Goal: Task Accomplishment & Management: Use online tool/utility

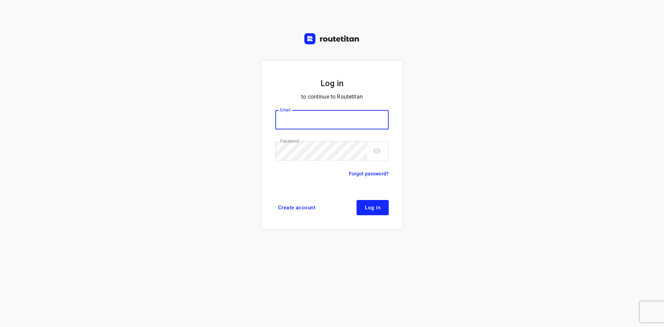
type input "[EMAIL_ADDRESS][DOMAIN_NAME]"
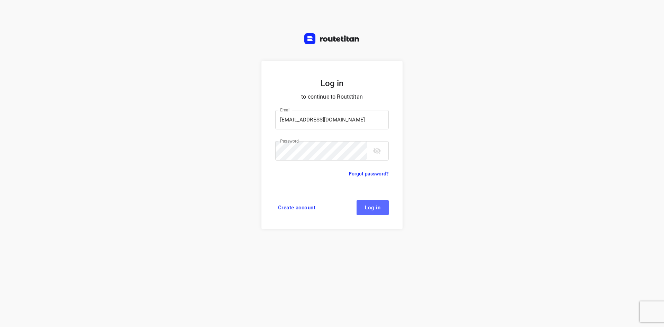
click at [371, 209] on span "Log in" at bounding box center [373, 208] width 16 height 6
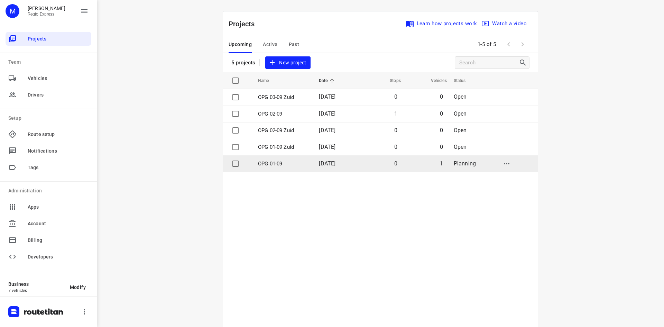
click at [230, 164] on input "checkbox" at bounding box center [236, 164] width 14 height 14
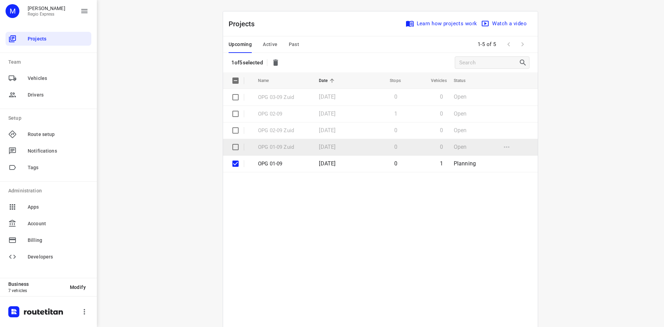
click at [230, 147] on input "checkbox" at bounding box center [236, 147] width 14 height 14
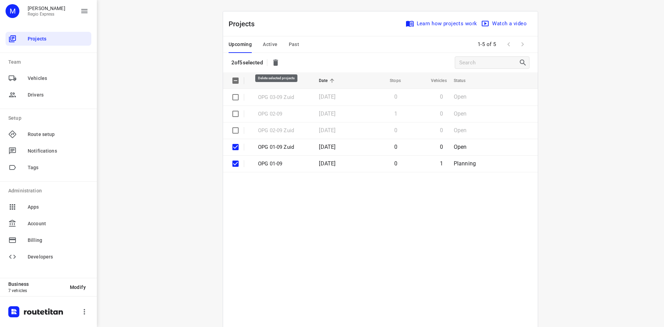
click at [273, 63] on icon "button" at bounding box center [275, 62] width 8 height 8
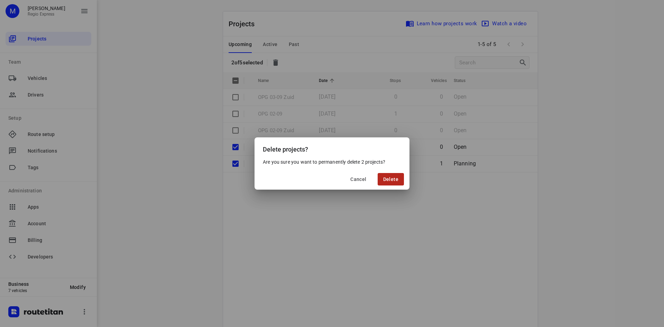
click at [382, 179] on button "Delete" at bounding box center [391, 179] width 26 height 12
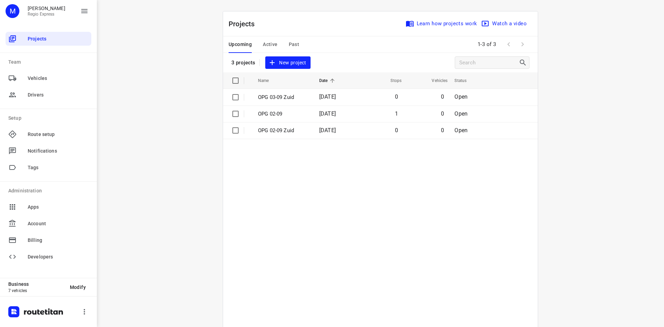
click at [284, 46] on div "Upcoming Active Past" at bounding box center [270, 44] width 82 height 17
click at [289, 44] on span "Past" at bounding box center [294, 44] width 11 height 9
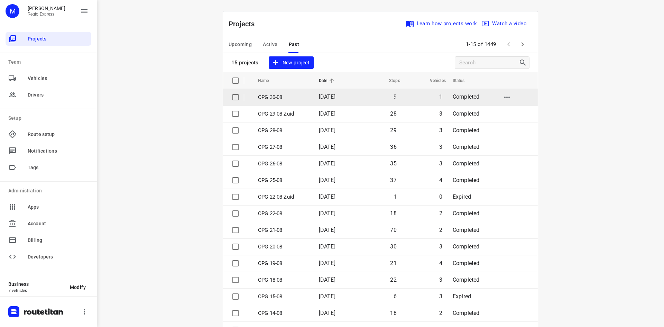
click at [279, 101] on p "OPG 30-08" at bounding box center [283, 97] width 50 height 8
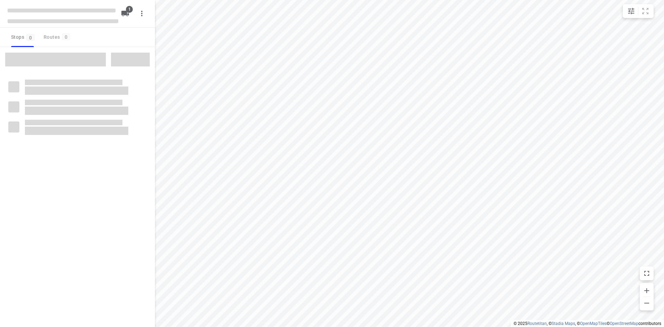
type input "distance"
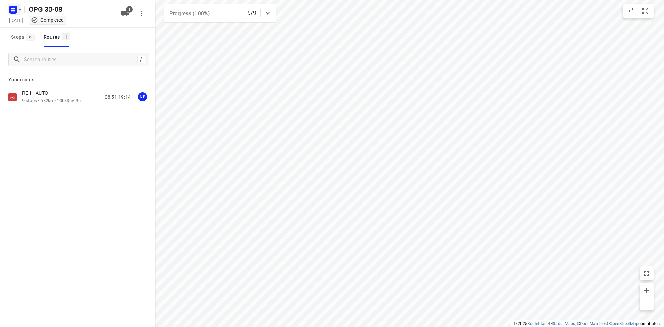
click at [19, 6] on button "button" at bounding box center [15, 9] width 14 height 11
click at [19, 24] on icon "button" at bounding box center [17, 24] width 4 height 4
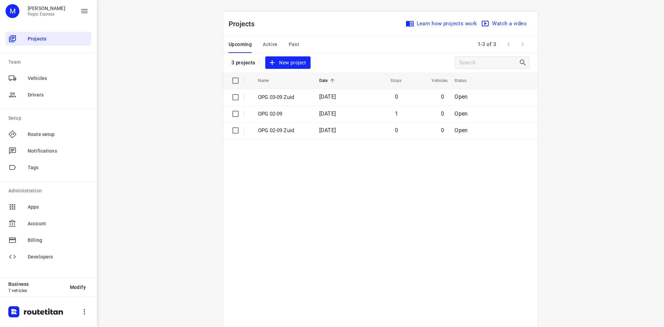
click at [265, 42] on span "Active" at bounding box center [270, 44] width 15 height 9
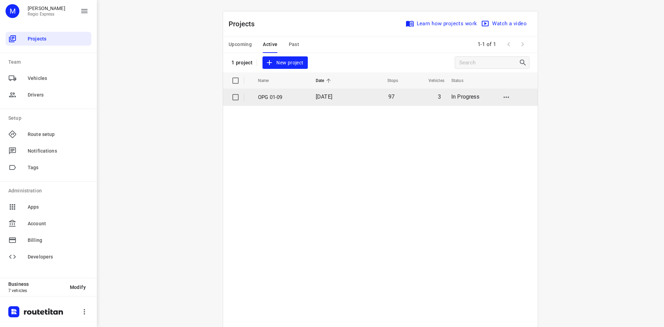
click at [268, 98] on p "OPG 01-09" at bounding box center [281, 97] width 47 height 8
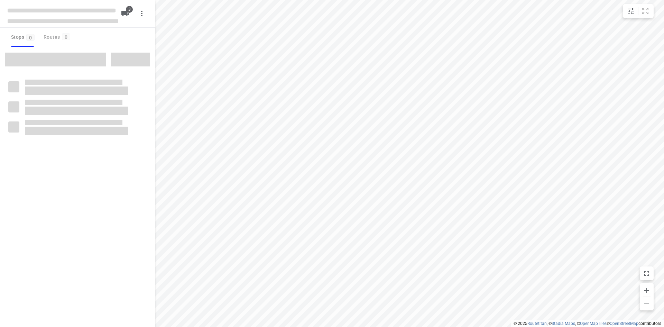
type input "distance"
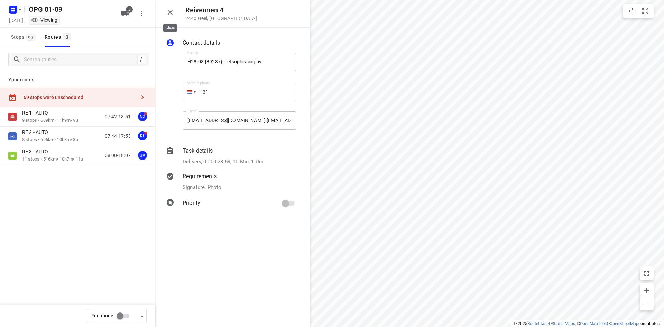
click at [172, 11] on icon "button" at bounding box center [170, 12] width 8 height 8
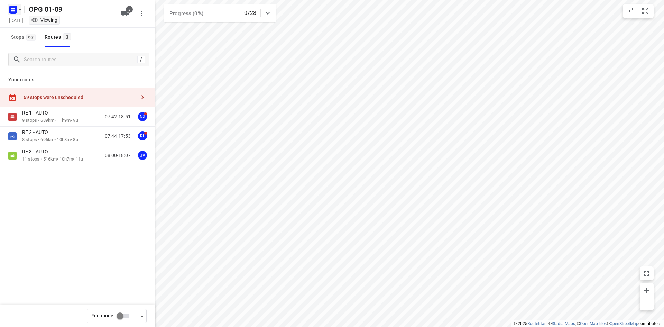
click at [13, 12] on rect "button" at bounding box center [13, 10] width 8 height 8
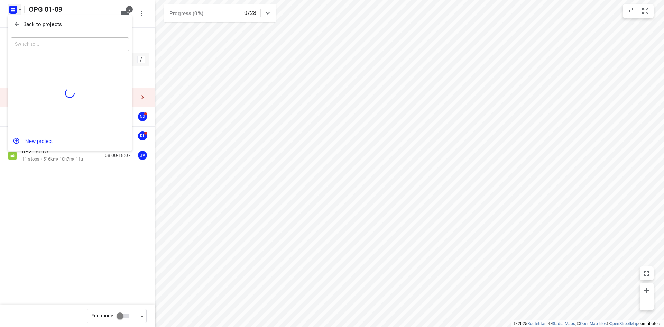
click at [14, 24] on icon "button" at bounding box center [16, 24] width 7 height 7
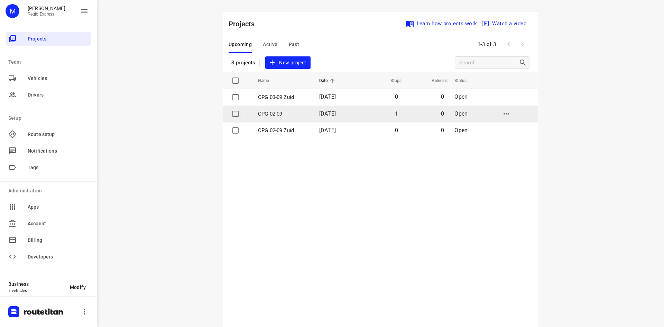
click at [268, 119] on td "OPG 02-09" at bounding box center [282, 113] width 63 height 17
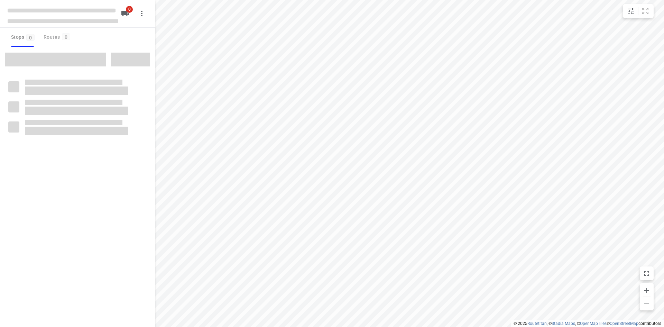
type input "distance"
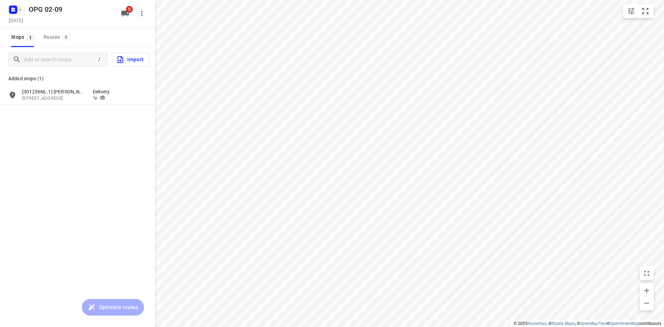
click at [17, 11] on rect "button" at bounding box center [13, 10] width 8 height 8
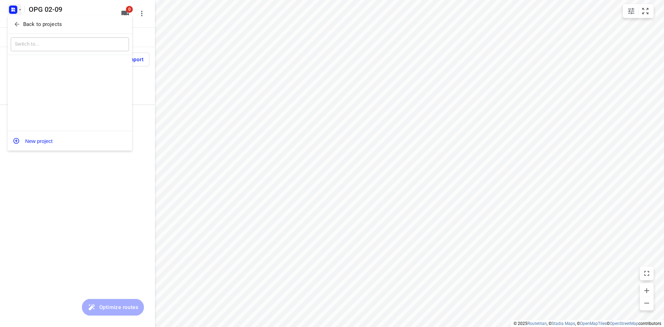
click at [19, 20] on span "Back to projects" at bounding box center [69, 24] width 113 height 8
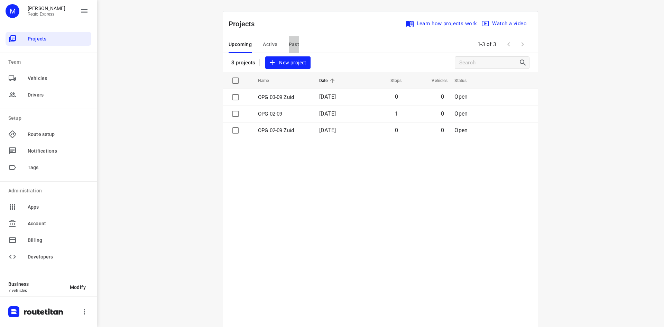
click at [289, 43] on span "Past" at bounding box center [294, 44] width 11 height 9
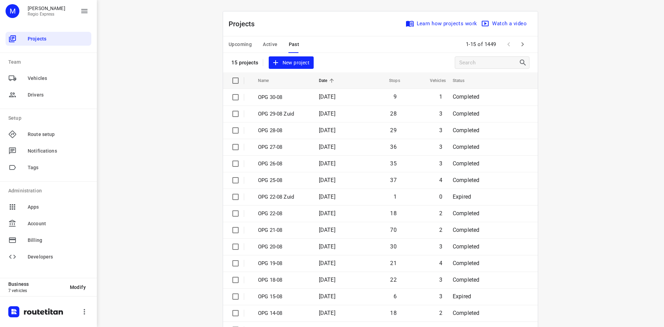
click at [259, 102] on td "OPG 30-08" at bounding box center [282, 97] width 62 height 17
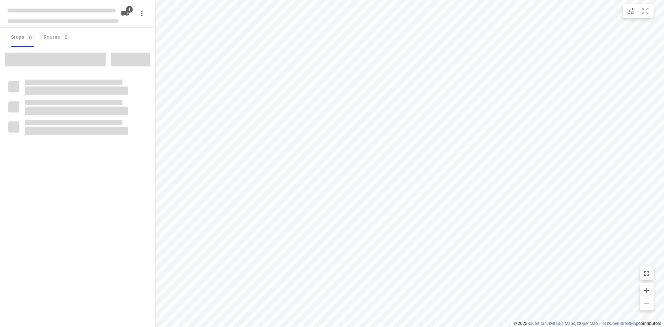
type input "distance"
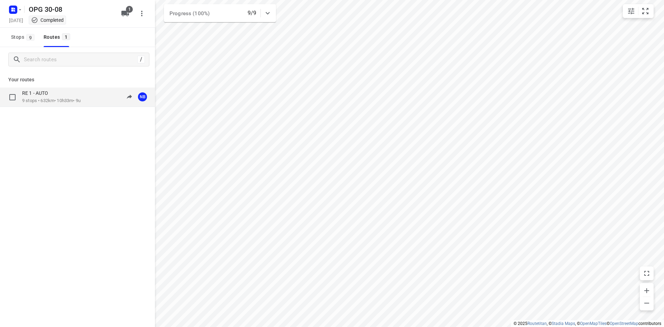
click at [99, 101] on div "08:51-19:14" at bounding box center [113, 97] width 35 height 14
click at [80, 94] on div "RE 1 - AUTO" at bounding box center [51, 94] width 58 height 8
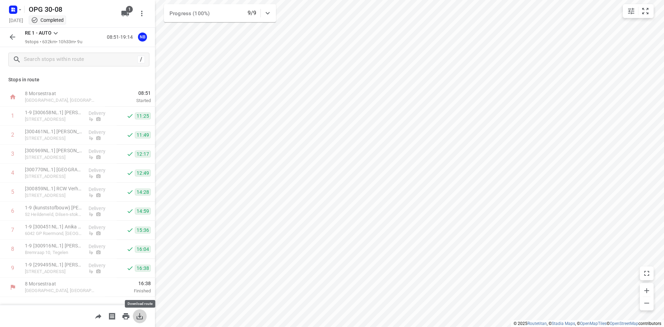
click at [137, 315] on icon "button" at bounding box center [140, 316] width 8 height 8
click at [133, 309] on button "button" at bounding box center [140, 316] width 14 height 14
click at [17, 34] on button "button" at bounding box center [13, 37] width 14 height 14
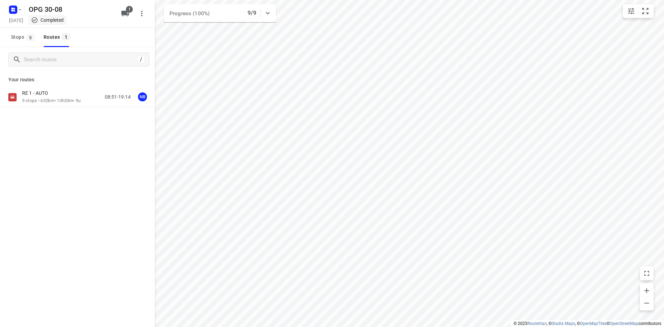
click at [23, 8] on div "OPG 30-08" at bounding box center [61, 8] width 111 height 12
click at [15, 13] on rect "button" at bounding box center [13, 10] width 8 height 8
click at [17, 29] on div "Back to projects" at bounding box center [70, 24] width 125 height 19
click at [19, 23] on icon "button" at bounding box center [16, 24] width 7 height 7
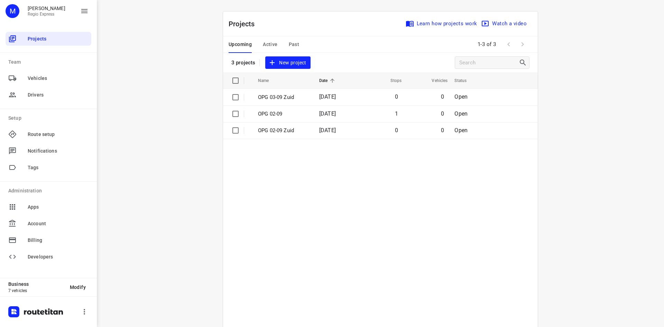
click at [296, 42] on div "Upcoming Active Past" at bounding box center [270, 44] width 82 height 17
click at [285, 42] on div "Upcoming Active Past" at bounding box center [270, 44] width 82 height 17
click at [289, 43] on span "Past" at bounding box center [294, 44] width 11 height 9
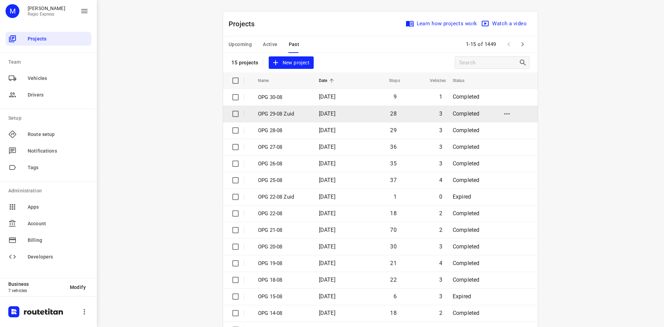
click at [277, 112] on p "OPG 29-08 Zuid" at bounding box center [283, 114] width 50 height 8
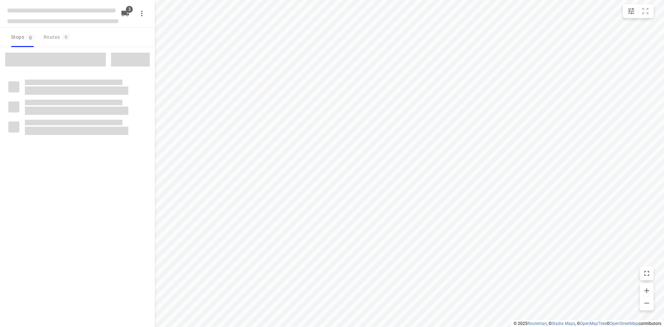
type input "distance"
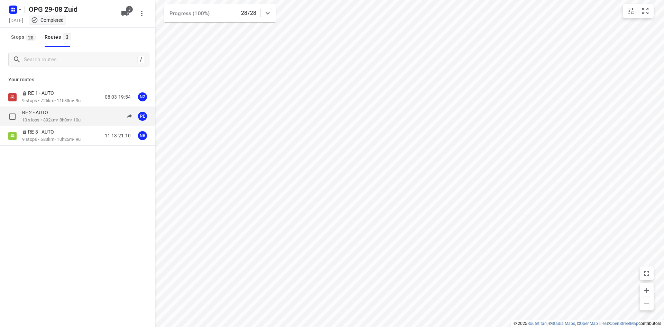
click at [71, 117] on div "RE 2 - AUTO" at bounding box center [51, 113] width 58 height 8
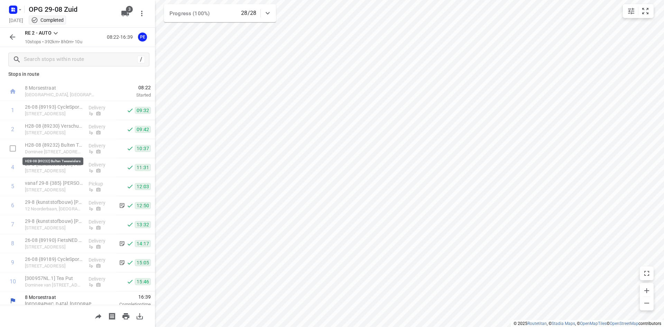
scroll to position [11, 0]
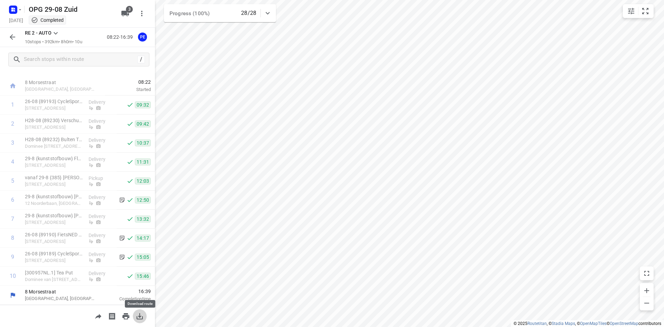
click at [135, 312] on button "button" at bounding box center [140, 316] width 14 height 14
click at [18, 36] on button "button" at bounding box center [13, 37] width 14 height 14
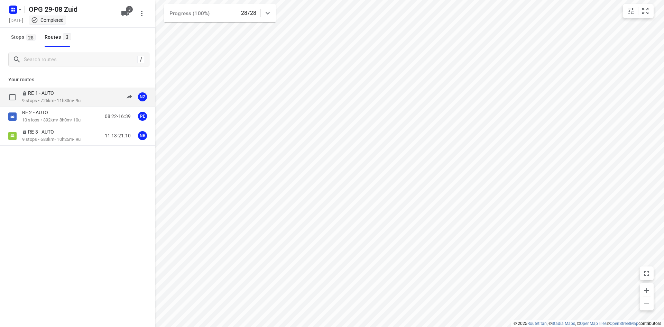
click at [64, 89] on div "RE 1 - AUTO 9 stops • 725km • 11h33m • 9u 08:03-19:54 NZ" at bounding box center [77, 96] width 155 height 19
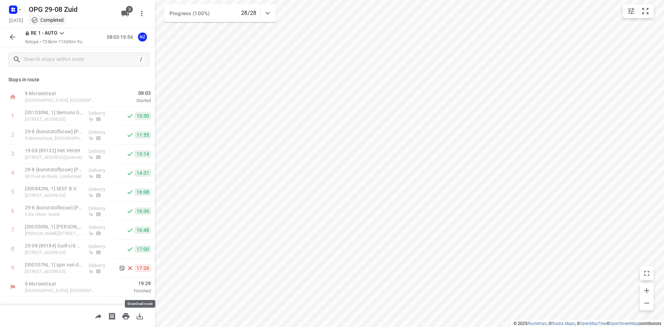
click at [134, 313] on button "button" at bounding box center [140, 316] width 14 height 14
click at [15, 38] on icon "button" at bounding box center [12, 37] width 8 height 8
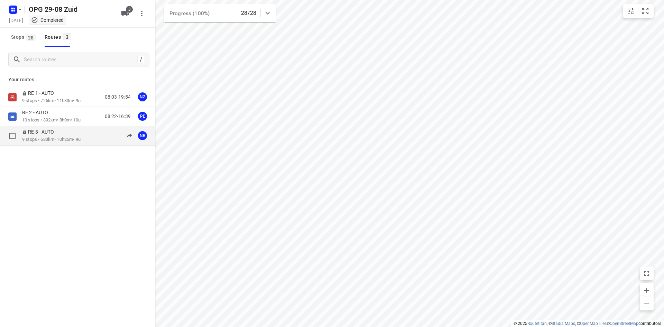
click at [33, 138] on p "9 stops • 683km • 10h25m • 9u" at bounding box center [51, 139] width 58 height 7
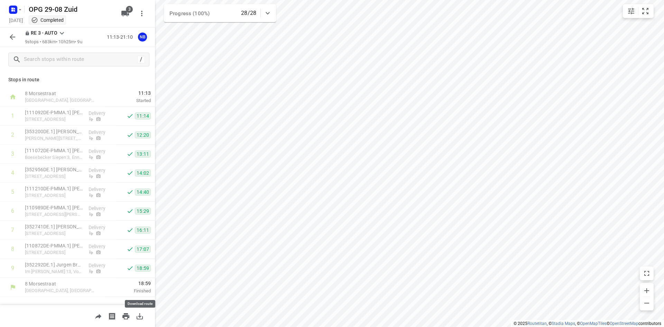
click at [135, 320] on button "button" at bounding box center [140, 316] width 14 height 14
